Goal: Transaction & Acquisition: Purchase product/service

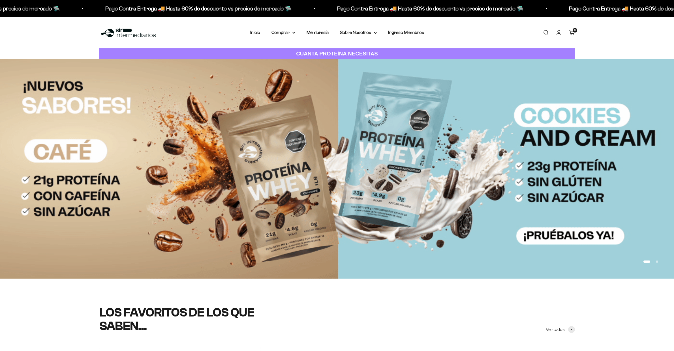
scroll to position [248, 0]
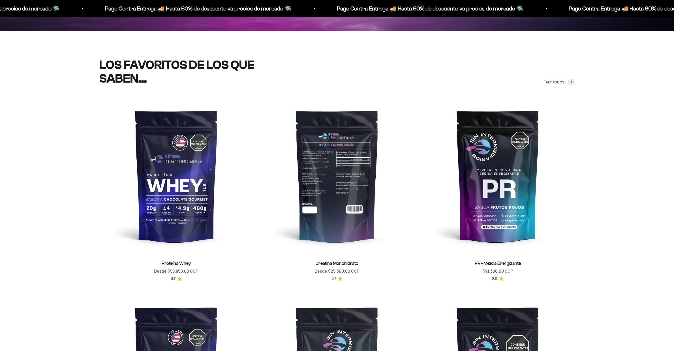
click at [327, 181] on img at bounding box center [337, 176] width 154 height 154
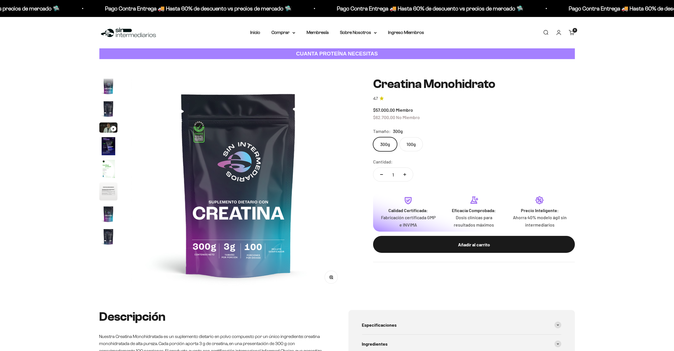
scroll to position [23, 0]
click at [387, 143] on label "300g" at bounding box center [385, 144] width 24 height 14
click at [373, 137] on input "300g" at bounding box center [373, 137] width 0 height 0
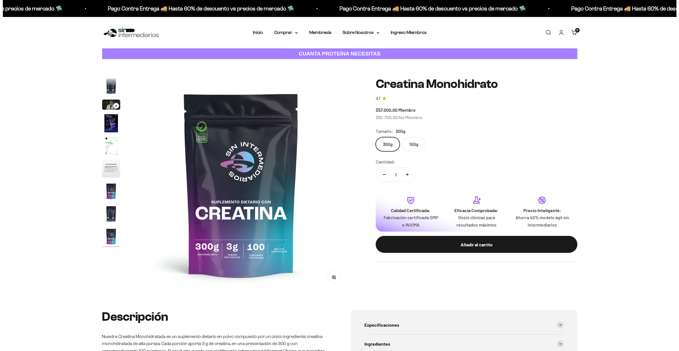
scroll to position [0, 1773]
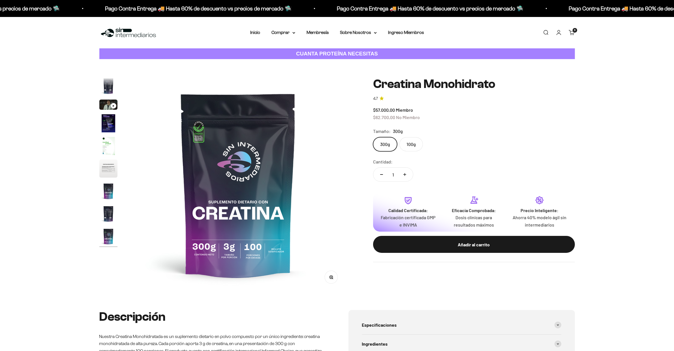
click at [405, 174] on icon "Aumentar cantidad" at bounding box center [404, 174] width 3 height 3
type input "4"
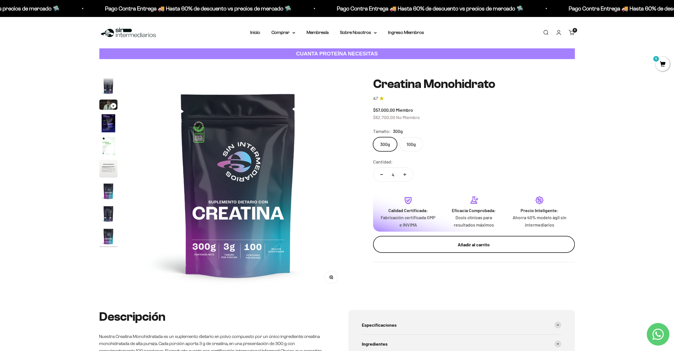
click at [458, 247] on div "Añadir al carrito" at bounding box center [473, 244] width 179 height 7
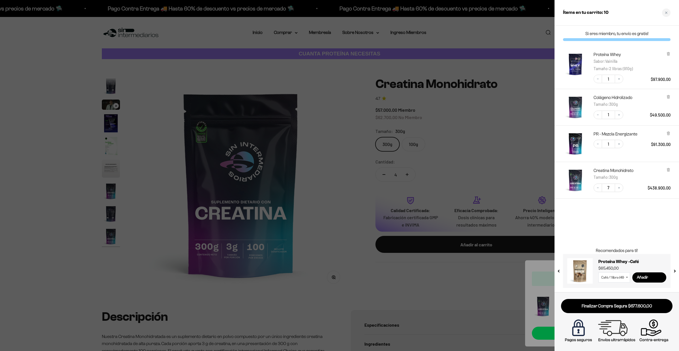
scroll to position [0, 0]
click at [582, 63] on img "Proteína Whey - Vainilla / 2 libras (910g)" at bounding box center [575, 64] width 25 height 25
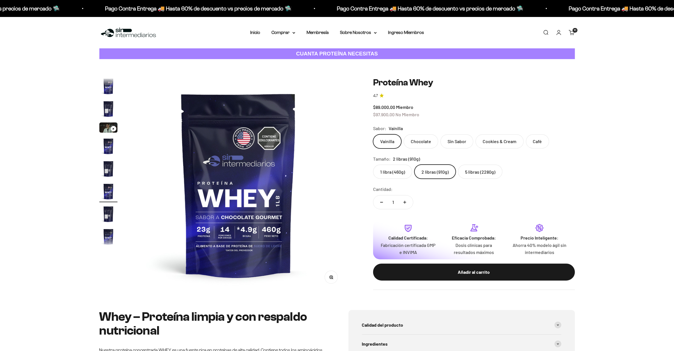
scroll to position [10, 0]
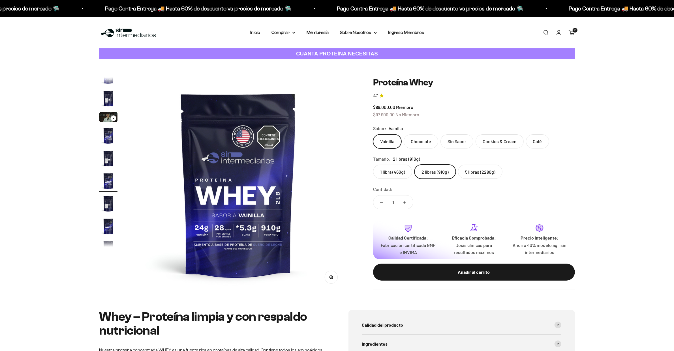
click at [487, 172] on label "5 libras (2280g)" at bounding box center [480, 172] width 44 height 14
click at [373, 165] on input "5 libras (2280g)" at bounding box center [373, 164] width 0 height 0
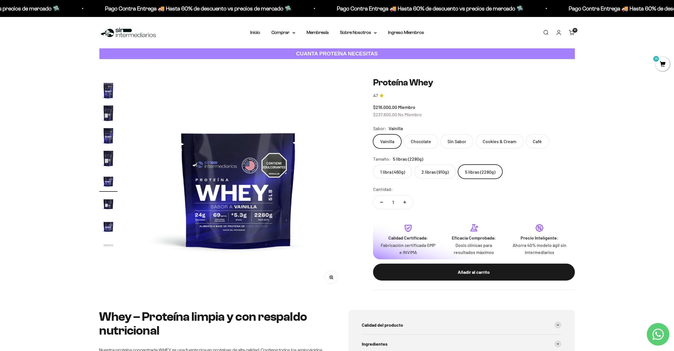
click at [495, 271] on div "Añadir al carrito" at bounding box center [473, 272] width 179 height 7
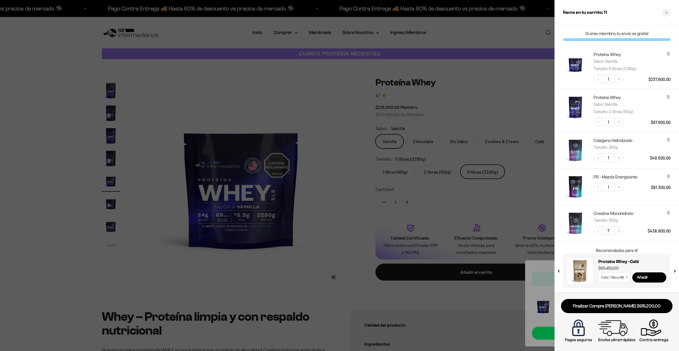
click at [667, 97] on icon at bounding box center [668, 97] width 4 height 4
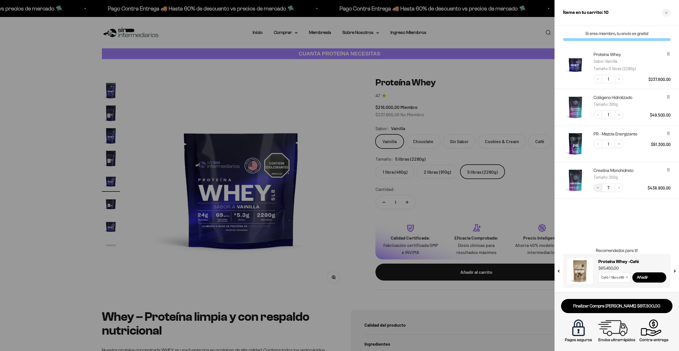
click at [600, 188] on button "Decrease quantity" at bounding box center [598, 188] width 8 height 8
click at [599, 189] on icon "Decrease quantity" at bounding box center [597, 187] width 3 height 3
click at [433, 306] on div at bounding box center [339, 175] width 679 height 351
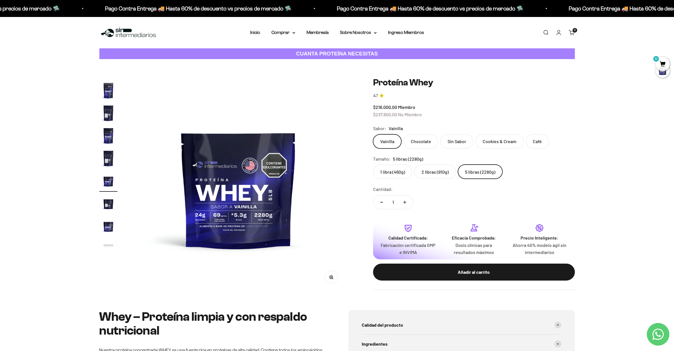
click at [661, 60] on span "11" at bounding box center [662, 64] width 14 height 14
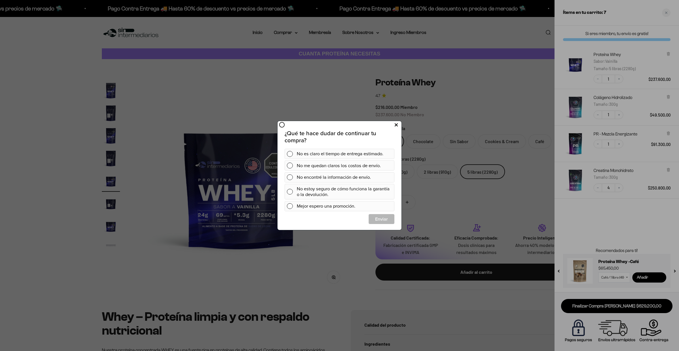
click at [393, 127] on button at bounding box center [396, 125] width 10 height 9
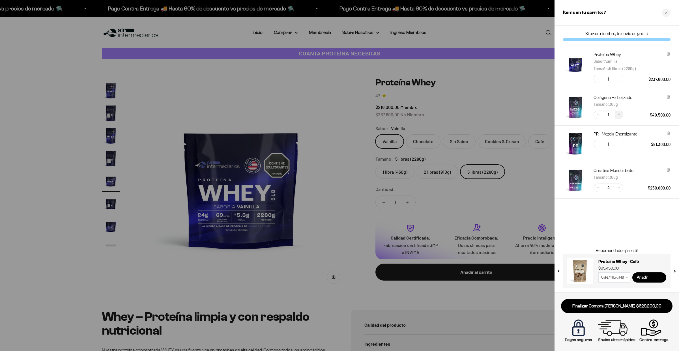
click at [620, 113] on icon "Increase quantity" at bounding box center [618, 114] width 3 height 3
click at [400, 165] on div at bounding box center [339, 175] width 679 height 351
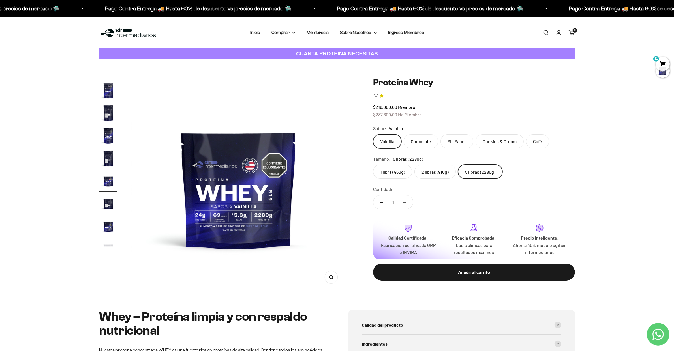
click at [396, 174] on label "1 libra (460g)" at bounding box center [392, 172] width 39 height 14
click at [373, 165] on input "1 libra (460g)" at bounding box center [373, 164] width 0 height 0
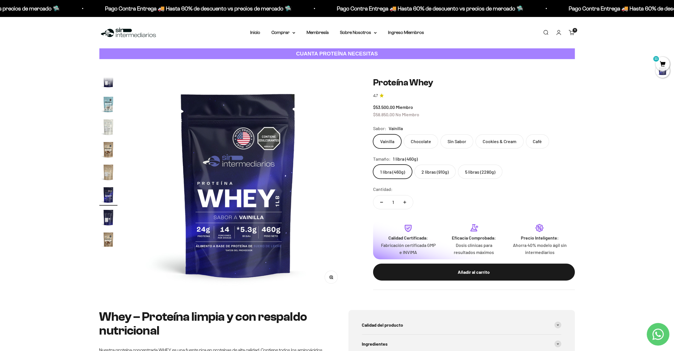
scroll to position [272, 0]
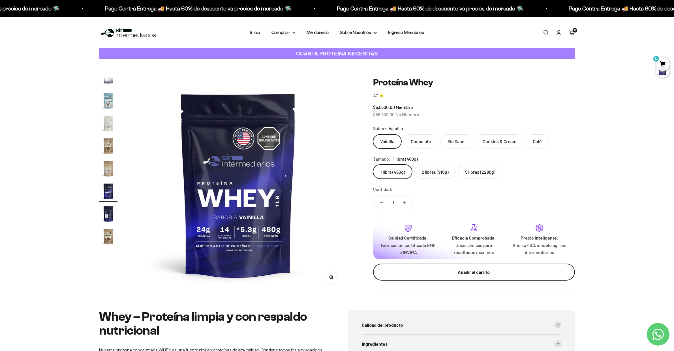
click at [511, 276] on button "Añadir al carrito" at bounding box center [474, 272] width 202 height 17
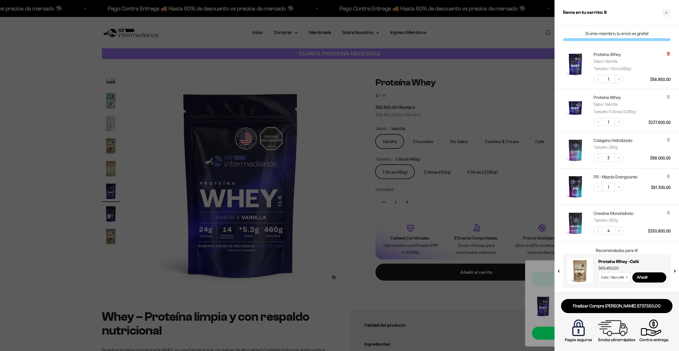
click at [668, 54] on icon at bounding box center [668, 54] width 2 height 3
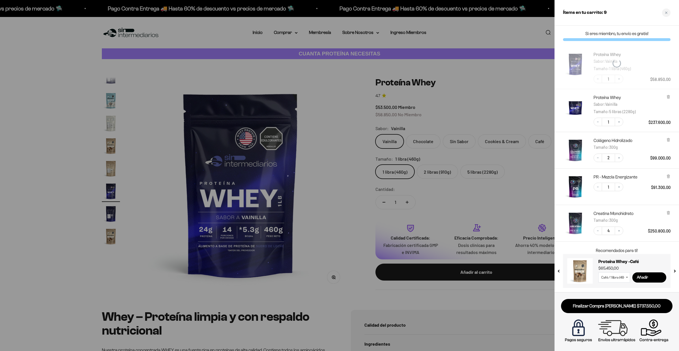
click at [460, 183] on div at bounding box center [339, 175] width 679 height 351
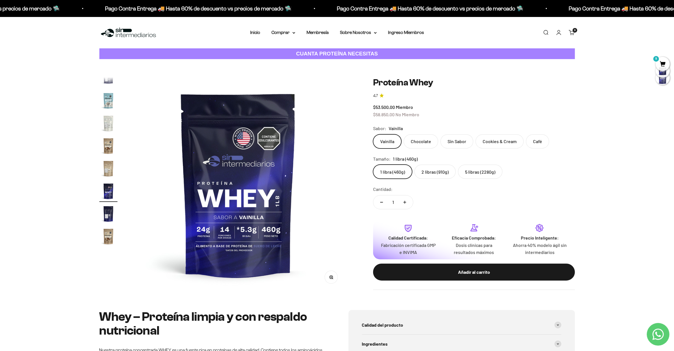
click at [424, 175] on label "2 libras (910g)" at bounding box center [434, 172] width 41 height 14
click at [373, 165] on input "2 libras (910g)" at bounding box center [373, 164] width 0 height 0
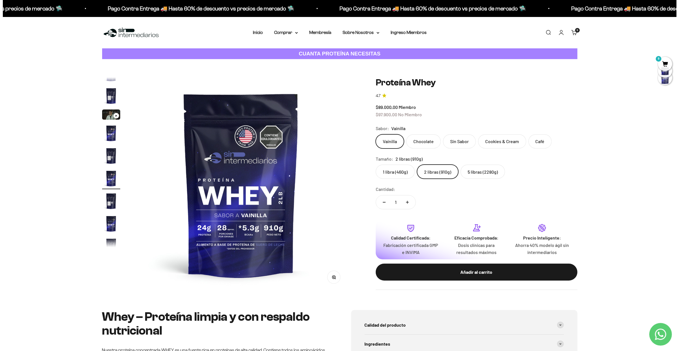
scroll to position [10, 0]
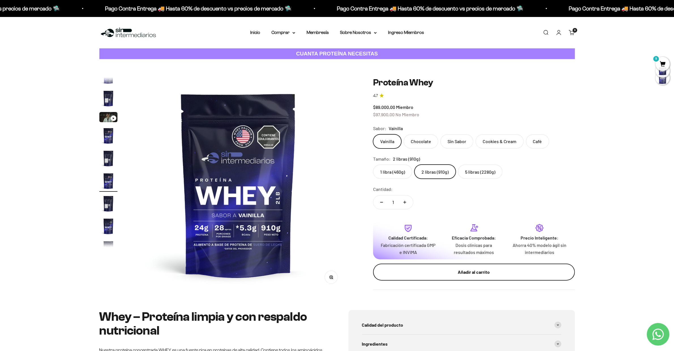
click at [460, 275] on div "Añadir al carrito" at bounding box center [473, 272] width 179 height 7
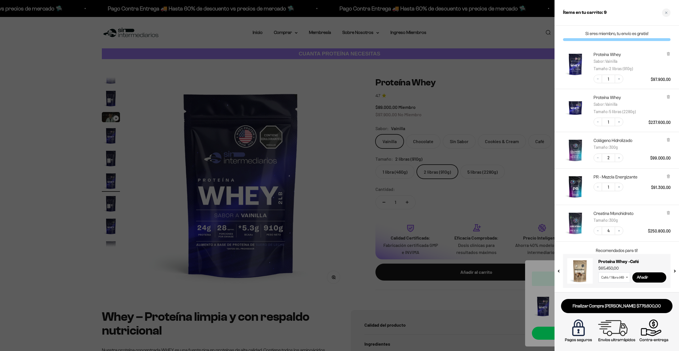
click at [540, 79] on div at bounding box center [339, 175] width 679 height 351
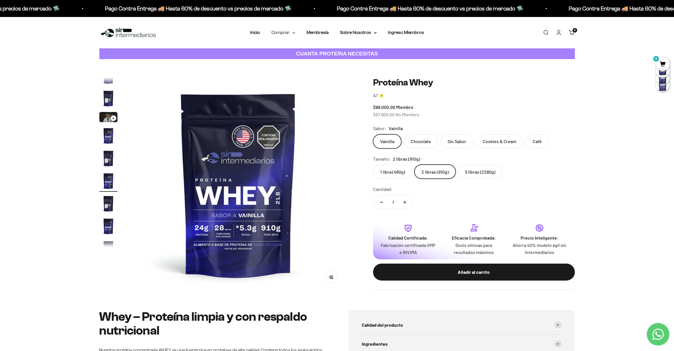
click at [293, 31] on summary "Comprar" at bounding box center [283, 32] width 24 height 7
click at [658, 62] on span "9" at bounding box center [662, 64] width 14 height 14
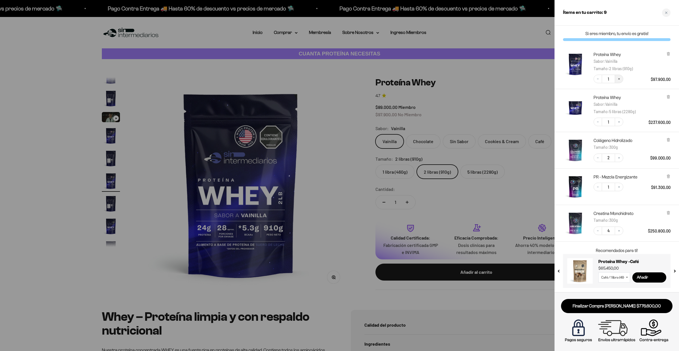
click at [618, 81] on button "Increase quantity" at bounding box center [619, 79] width 8 height 8
click at [637, 305] on link "Finalizar Compra [PERSON_NAME] $874.500,00" at bounding box center [616, 306] width 111 height 14
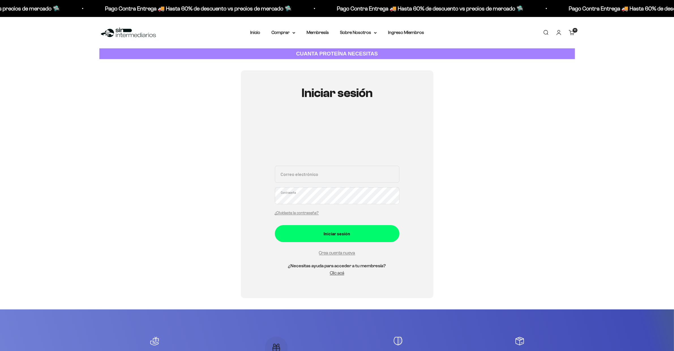
click at [318, 175] on div "Correo electrónico Contraseña ¿Olvidaste la contraseña?" at bounding box center [337, 192] width 125 height 53
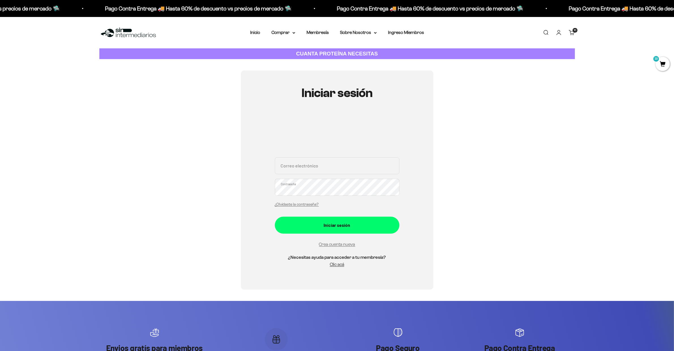
click at [362, 115] on div at bounding box center [337, 132] width 125 height 37
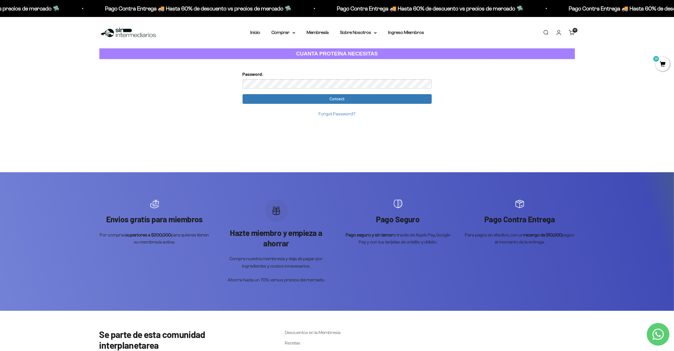
click at [242, 94] on input "Connect" at bounding box center [336, 99] width 189 height 10
click at [381, 104] on input "Connect" at bounding box center [336, 99] width 189 height 10
